Goal: Task Accomplishment & Management: Manage account settings

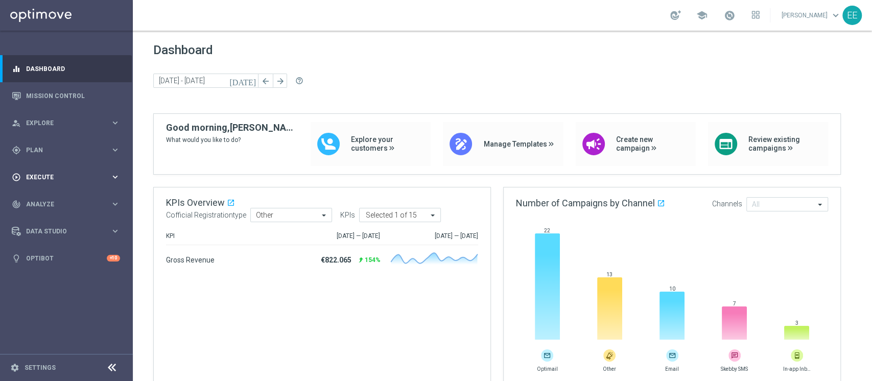
click at [62, 169] on div "play_circle_outline Execute keyboard_arrow_right" at bounding box center [66, 176] width 132 height 27
click at [62, 198] on link "Campaign Builder" at bounding box center [67, 198] width 80 height 8
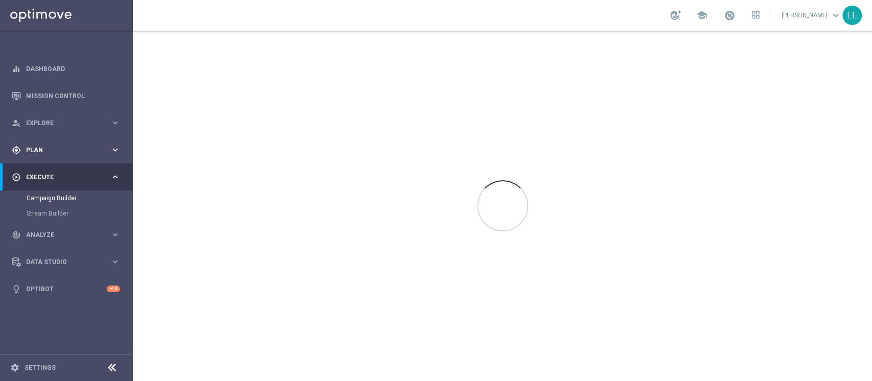
click at [35, 149] on span "Plan" at bounding box center [68, 150] width 84 height 6
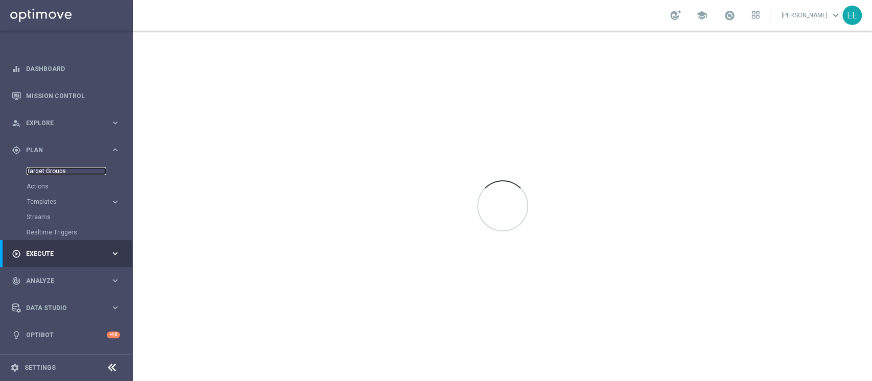
click at [57, 171] on link "Target Groups" at bounding box center [67, 171] width 80 height 8
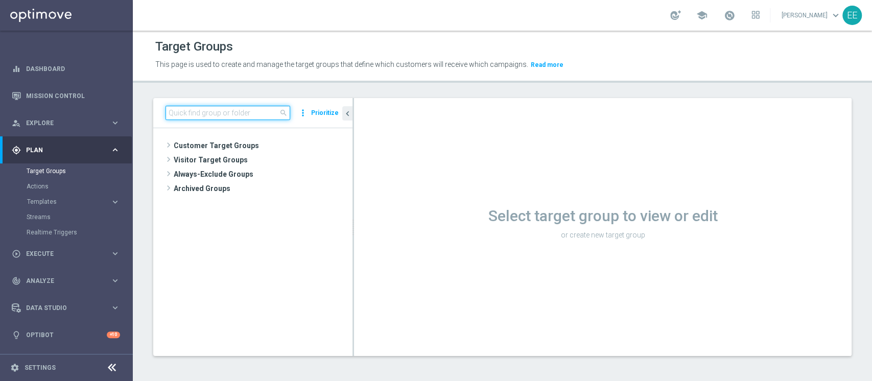
click at [233, 112] on input at bounding box center [227, 113] width 125 height 14
